Goal: Information Seeking & Learning: Learn about a topic

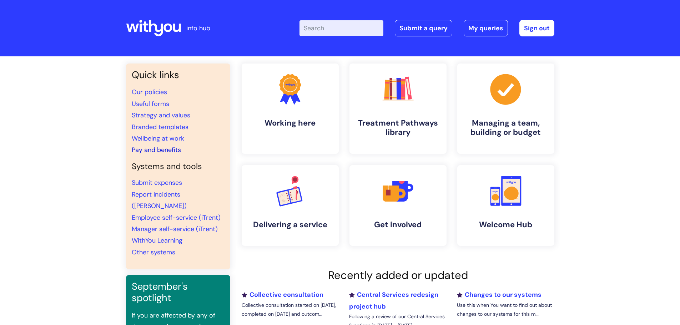
click at [152, 152] on link "Pay and benefits" at bounding box center [156, 150] width 49 height 9
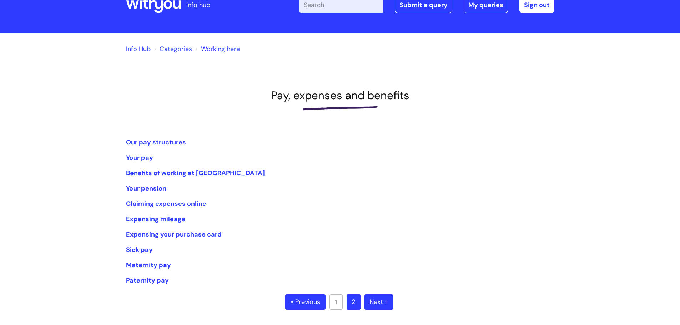
scroll to position [36, 0]
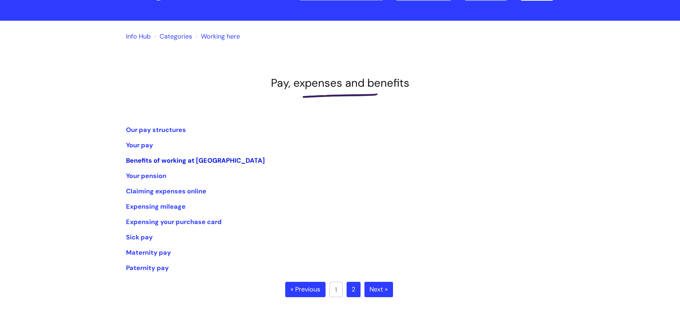
click at [208, 158] on link "Benefits of working at [GEOGRAPHIC_DATA]" at bounding box center [195, 160] width 139 height 9
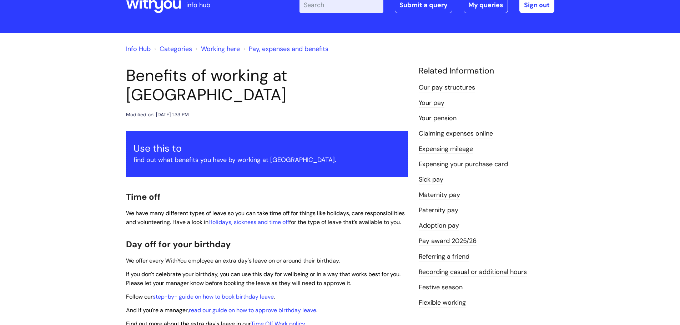
scroll to position [36, 0]
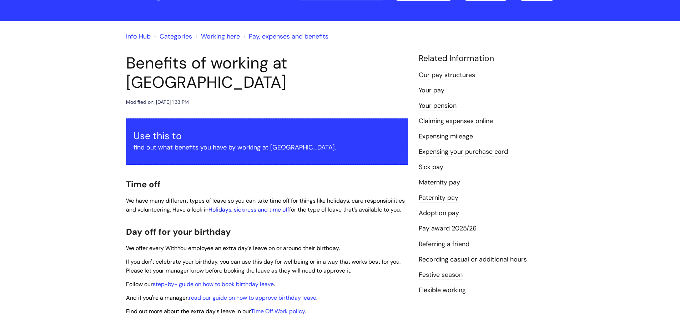
click at [259, 206] on link "Holidays, sickness and time off" at bounding box center [248, 209] width 81 height 7
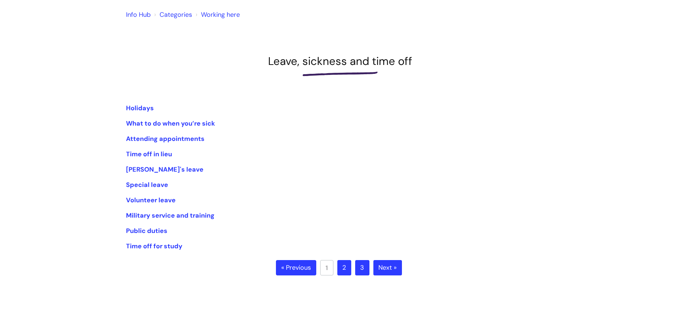
scroll to position [57, 0]
click at [344, 269] on link "2" at bounding box center [344, 269] width 14 height 16
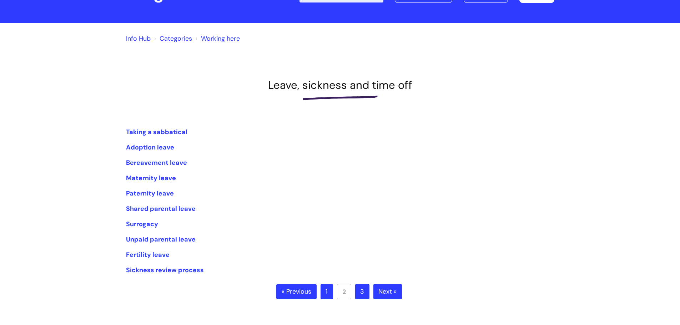
scroll to position [71, 0]
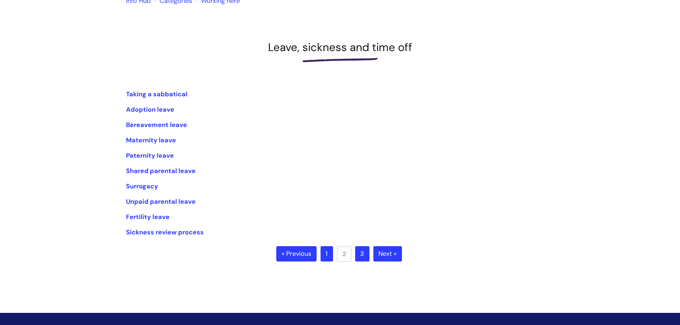
click at [330, 253] on link "1" at bounding box center [326, 254] width 12 height 16
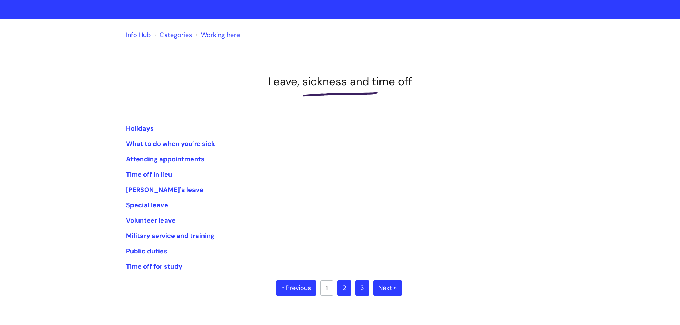
scroll to position [107, 0]
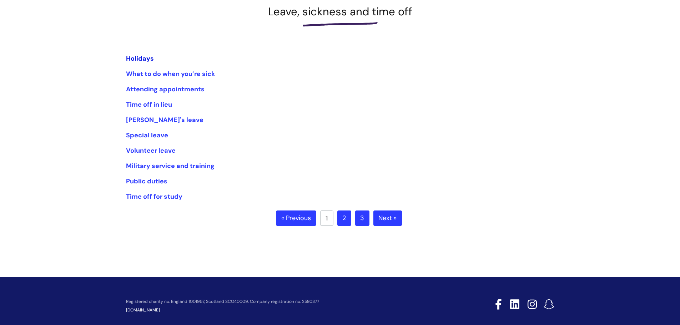
click at [151, 58] on link "Holidays" at bounding box center [140, 58] width 28 height 9
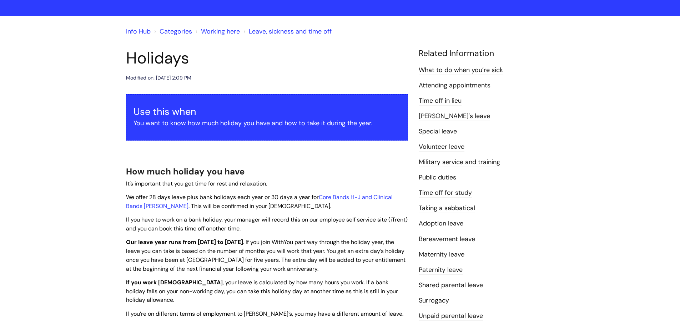
scroll to position [36, 0]
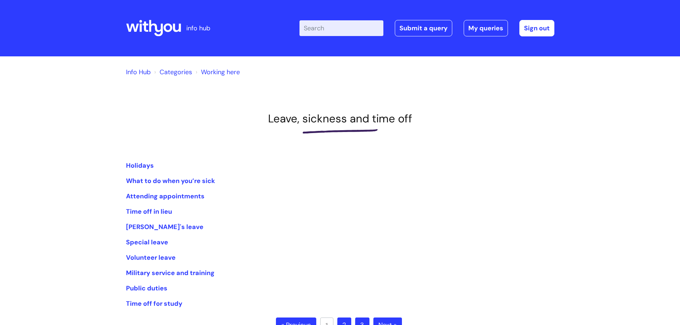
scroll to position [107, 0]
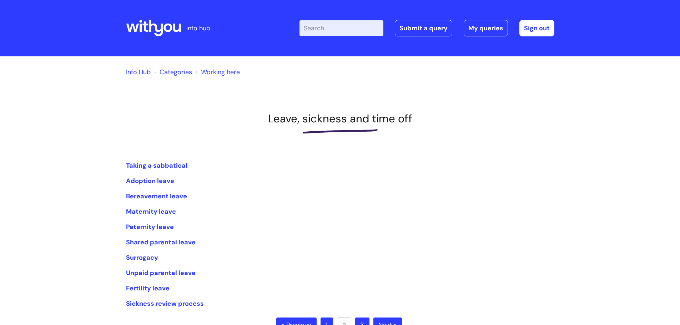
scroll to position [71, 0]
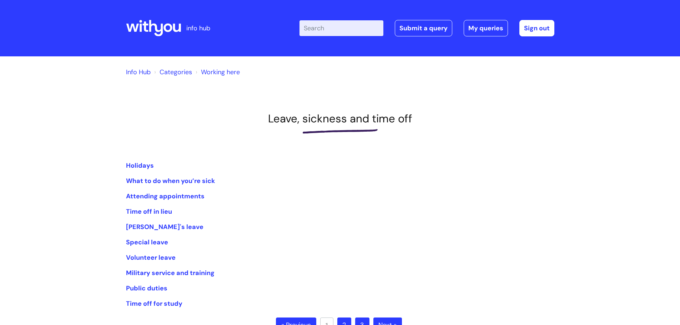
scroll to position [57, 0]
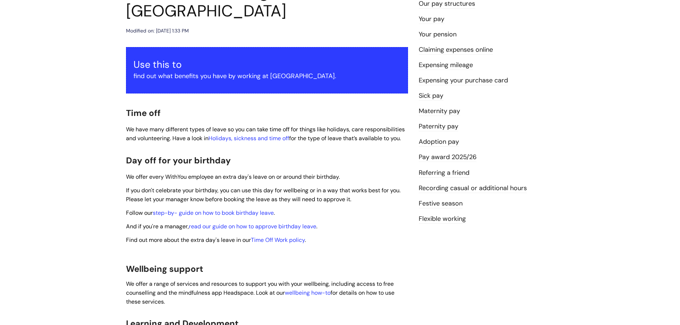
scroll to position [71, 0]
